Goal: Information Seeking & Learning: Learn about a topic

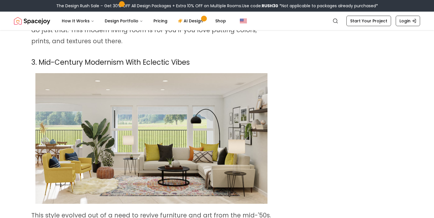
scroll to position [723, 0]
click at [225, 151] on img at bounding box center [151, 138] width 232 height 131
drag, startPoint x: 185, startPoint y: 158, endPoint x: 171, endPoint y: 2, distance: 156.4
